Goal: Book appointment/travel/reservation

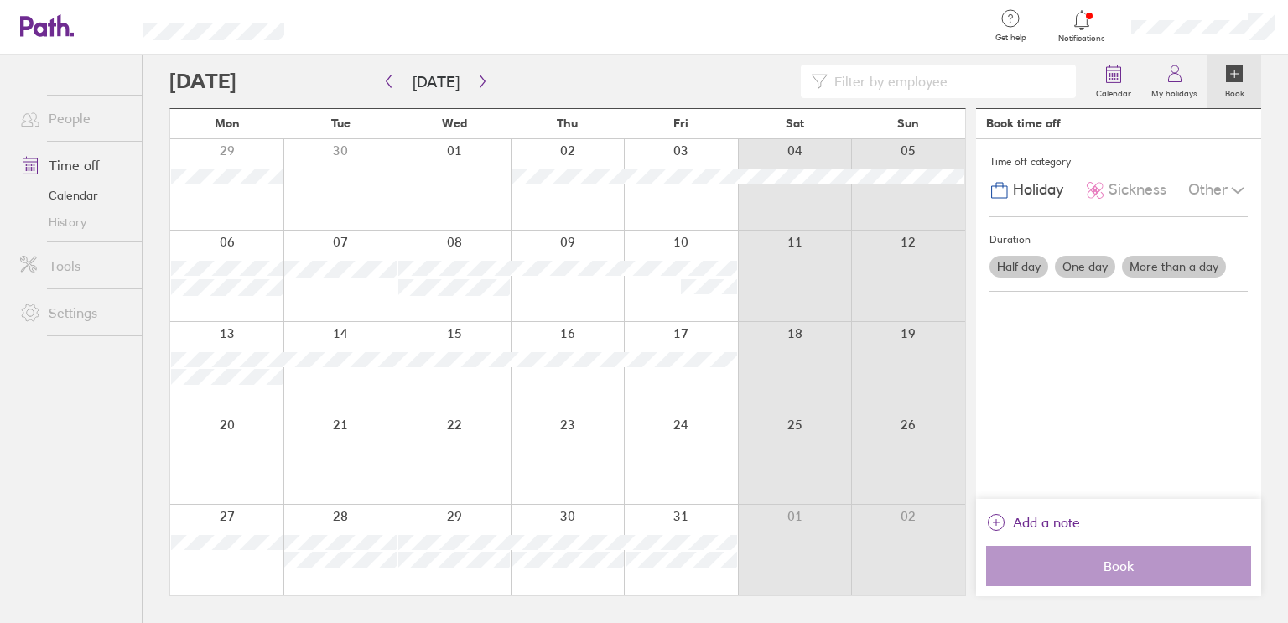
click at [1180, 86] on label "My holidays" at bounding box center [1174, 91] width 66 height 15
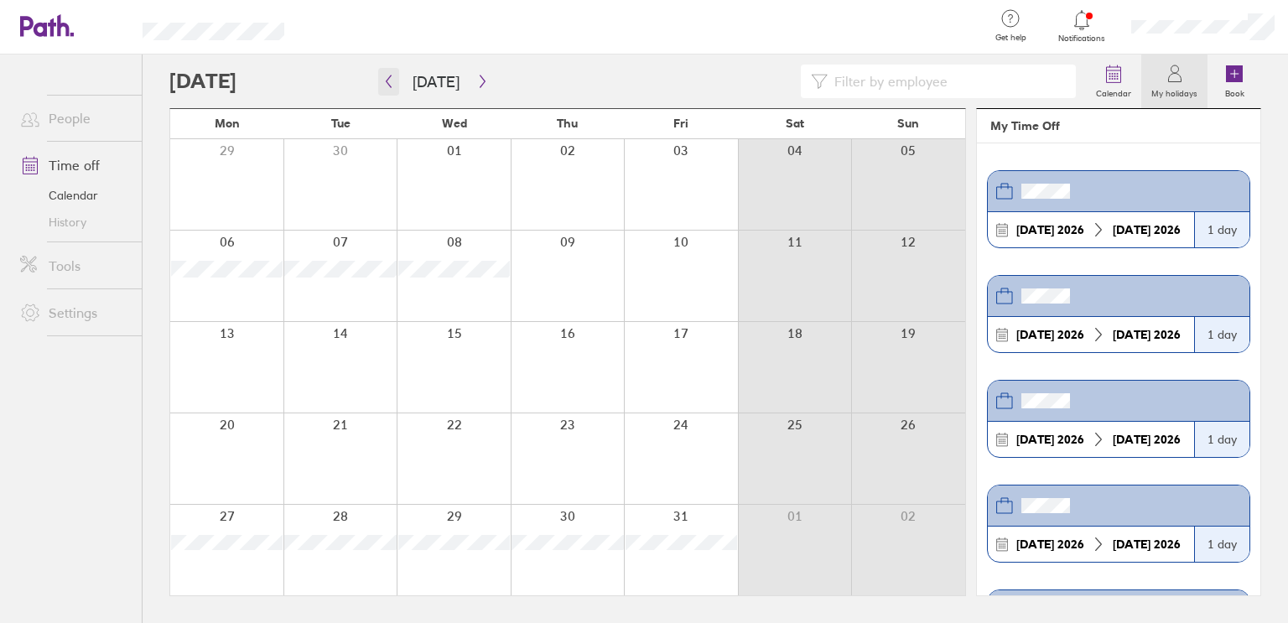
click at [388, 81] on icon "button" at bounding box center [388, 81] width 13 height 13
click at [476, 86] on icon "button" at bounding box center [482, 81] width 13 height 13
click at [595, 271] on div at bounding box center [568, 276] width 114 height 91
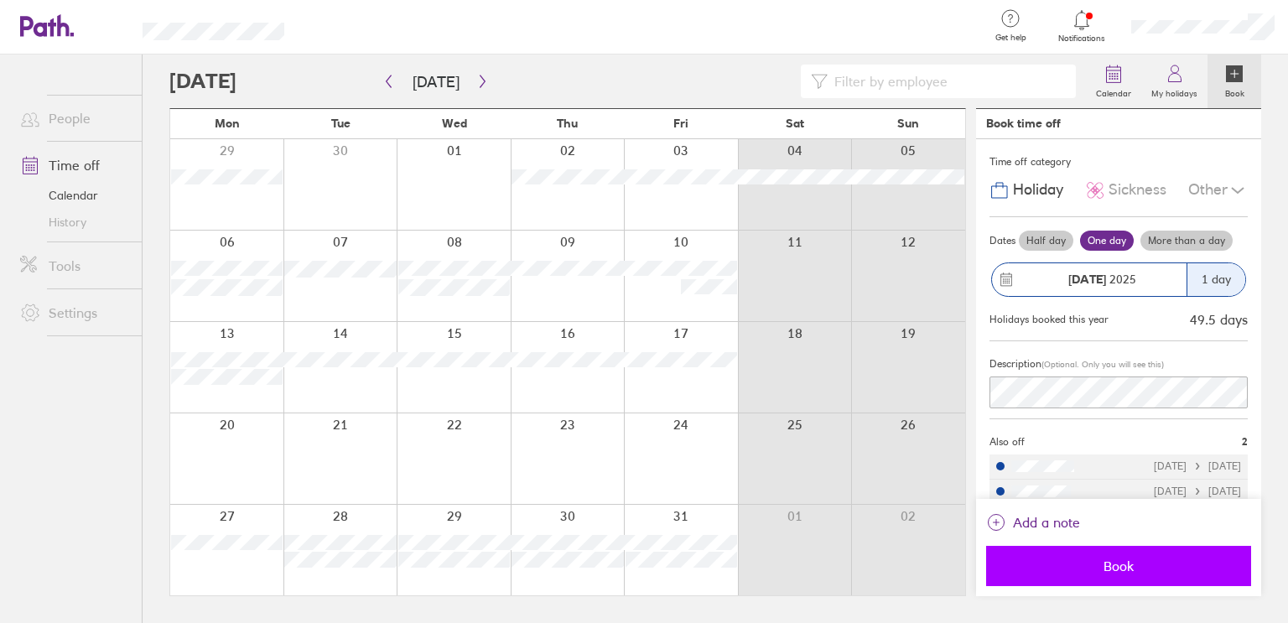
click at [1118, 565] on span "Book" at bounding box center [1119, 566] width 242 height 15
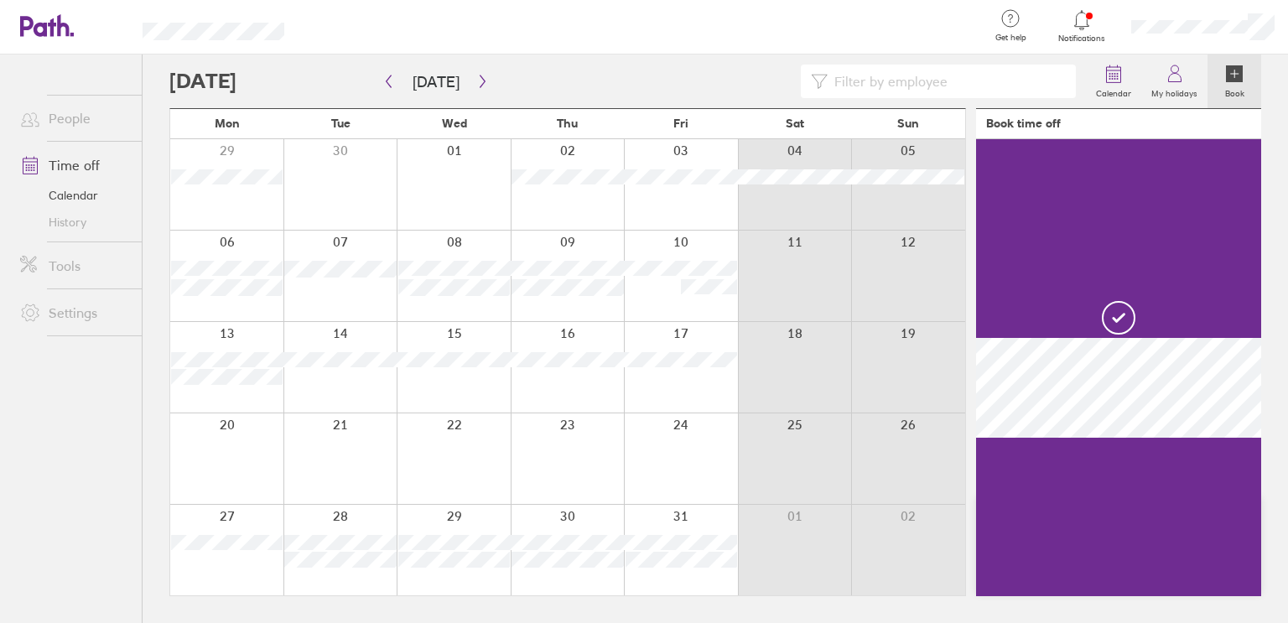
click at [663, 301] on div at bounding box center [681, 276] width 114 height 91
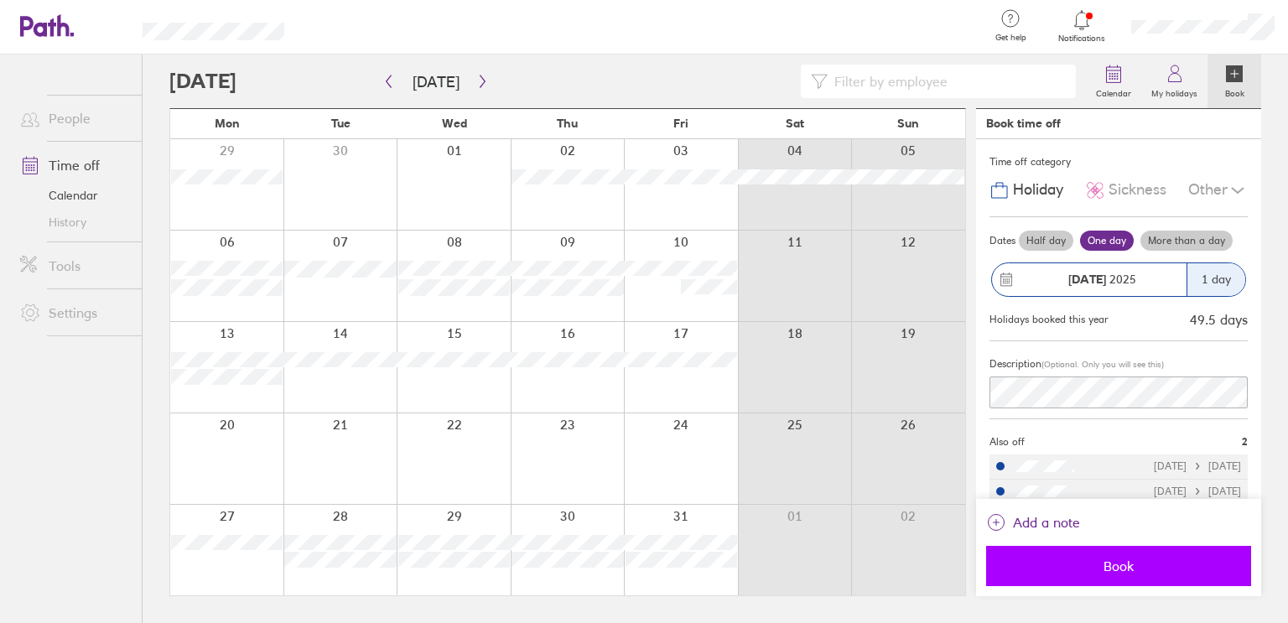
click at [1104, 571] on span "Book" at bounding box center [1119, 566] width 242 height 15
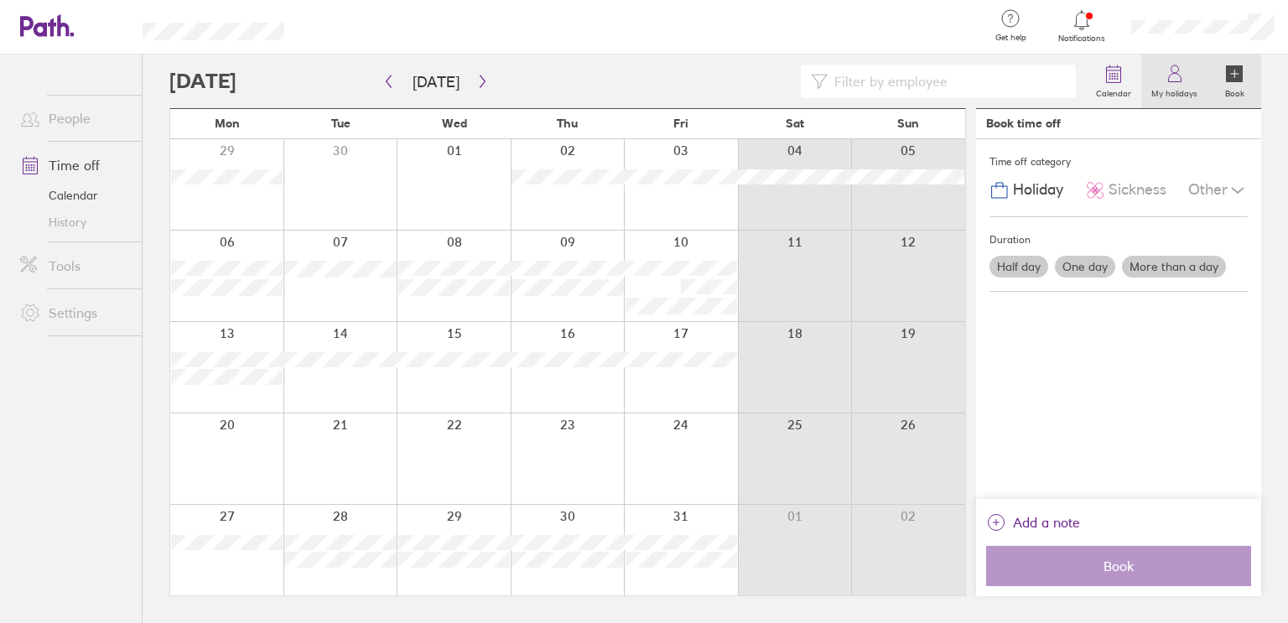
click at [1173, 79] on icon at bounding box center [1175, 74] width 20 height 20
